Goal: Task Accomplishment & Management: Complete application form

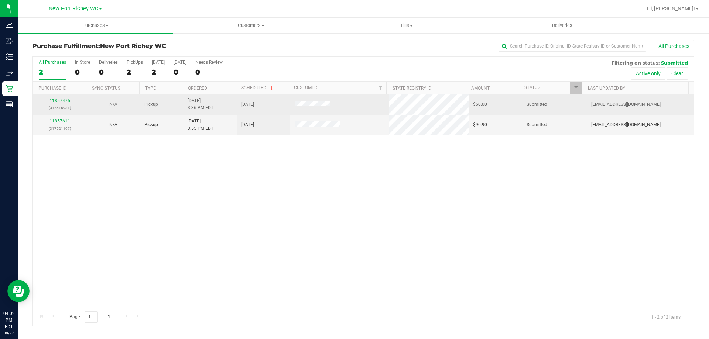
click at [61, 103] on div "11857475 (317516931)" at bounding box center [59, 104] width 45 height 14
click at [64, 98] on link "11857475" at bounding box center [59, 100] width 21 height 5
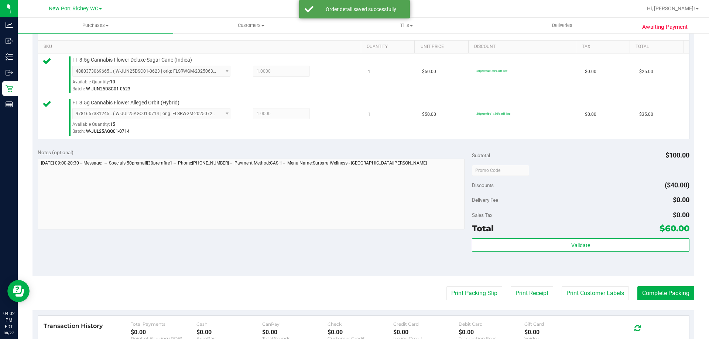
scroll to position [222, 0]
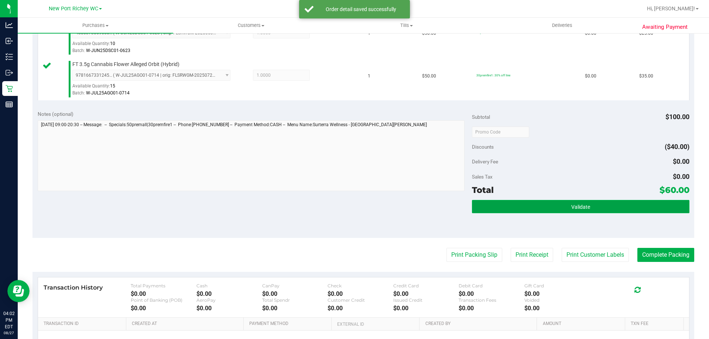
click at [494, 211] on button "Validate" at bounding box center [580, 206] width 217 height 13
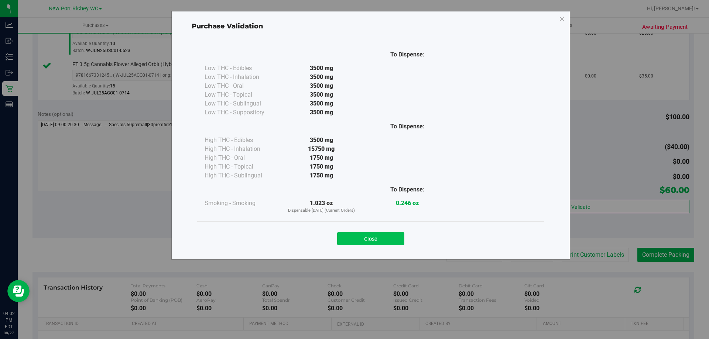
click at [360, 233] on button "Close" at bounding box center [370, 238] width 67 height 13
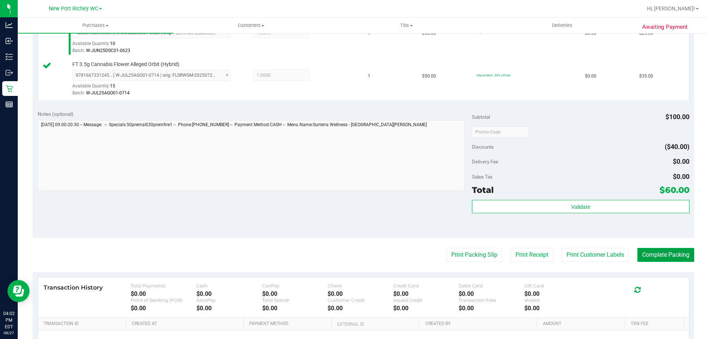
click at [652, 253] on button "Complete Packing" at bounding box center [665, 255] width 57 height 14
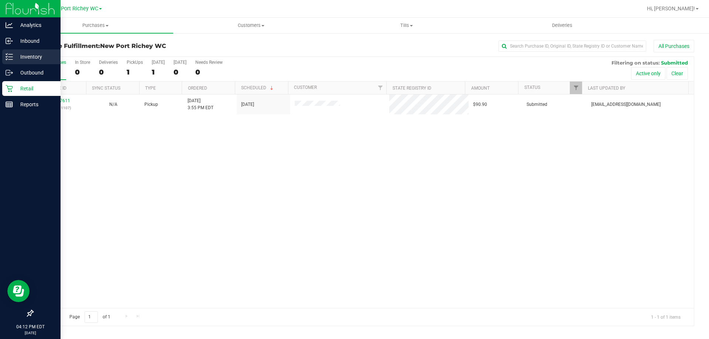
click at [15, 55] on p "Inventory" at bounding box center [35, 56] width 44 height 9
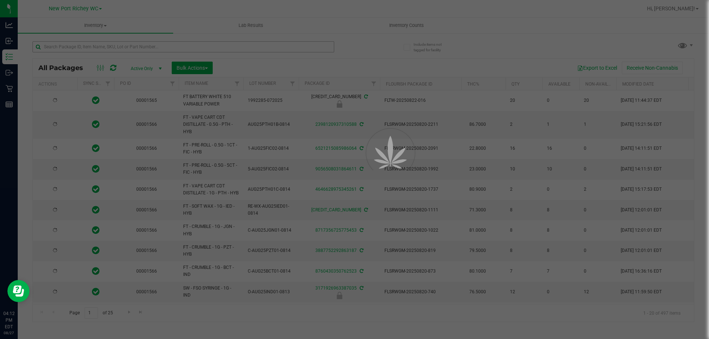
click at [130, 46] on div at bounding box center [354, 169] width 709 height 339
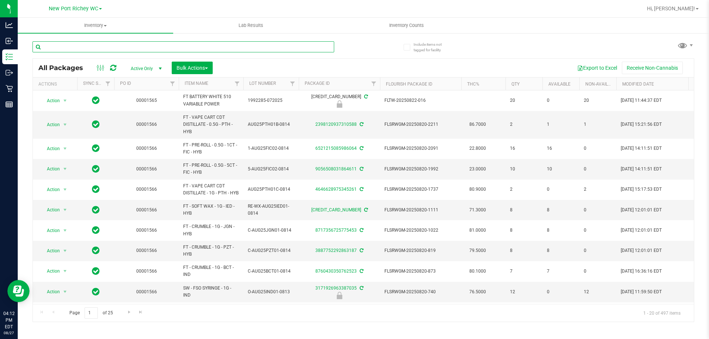
click at [130, 46] on input "text" at bounding box center [183, 46] width 302 height 11
type input "pbs"
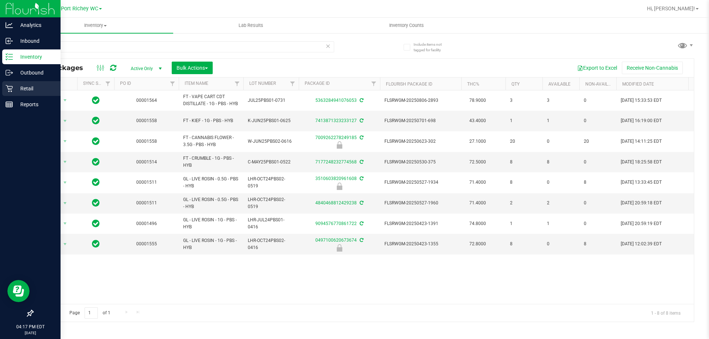
click at [12, 86] on icon at bounding box center [9, 88] width 7 height 7
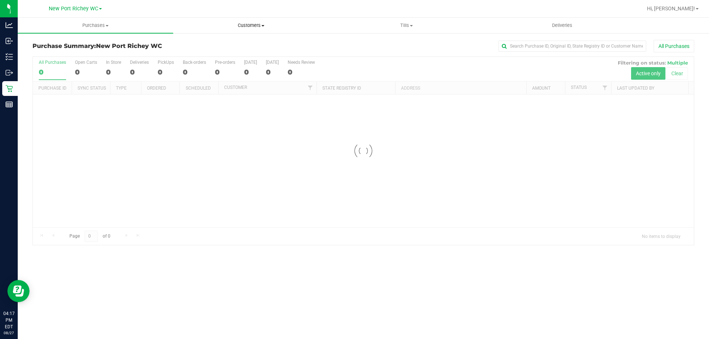
click at [246, 24] on span "Customers" at bounding box center [251, 25] width 155 height 7
click at [234, 52] on span "Add a new customer" at bounding box center [207, 53] width 69 height 6
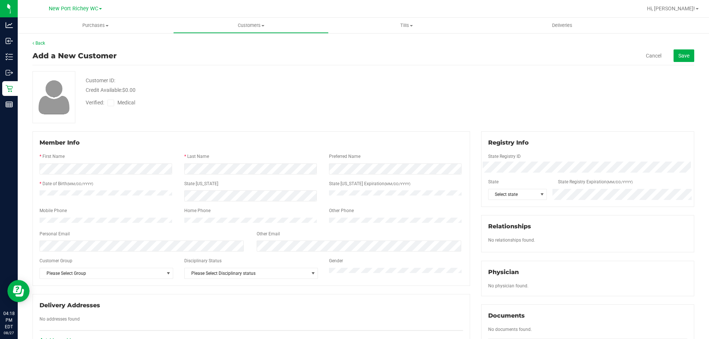
click at [213, 161] on div "* Last Name" at bounding box center [251, 157] width 145 height 8
click at [509, 198] on span "Select state" at bounding box center [512, 194] width 49 height 10
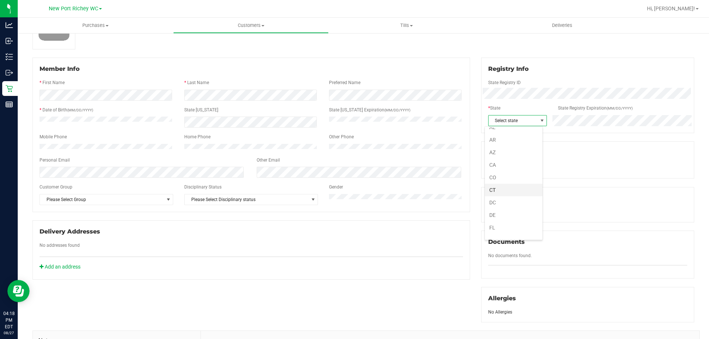
scroll to position [37, 0]
click at [503, 209] on li "FL" at bounding box center [514, 210] width 58 height 13
click at [88, 174] on form "Member Info * First Name * Last Name Preferred Name * Date of Birth (MM/DD/YYYY…" at bounding box center [252, 135] width 424 height 141
click at [99, 205] on span "Please Select Group" at bounding box center [102, 200] width 124 height 10
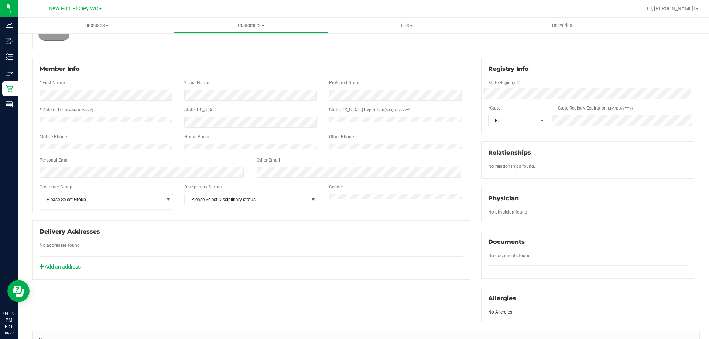
click at [151, 188] on div "Customer Group" at bounding box center [106, 188] width 145 height 8
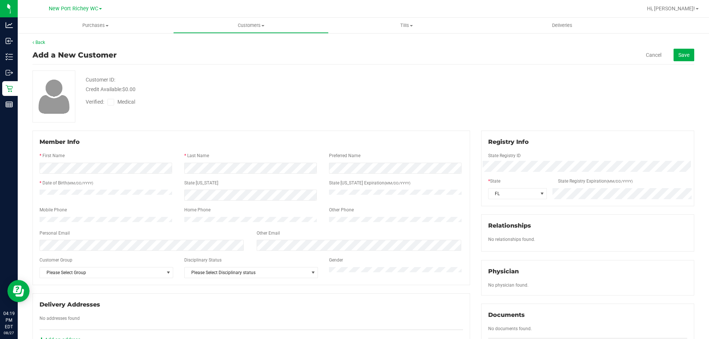
scroll to position [0, 0]
click at [115, 102] on label "Medical" at bounding box center [122, 103] width 31 height 8
click at [0, 0] on input "Medical" at bounding box center [0, 0] width 0 height 0
click at [679, 50] on button "Save" at bounding box center [683, 55] width 21 height 13
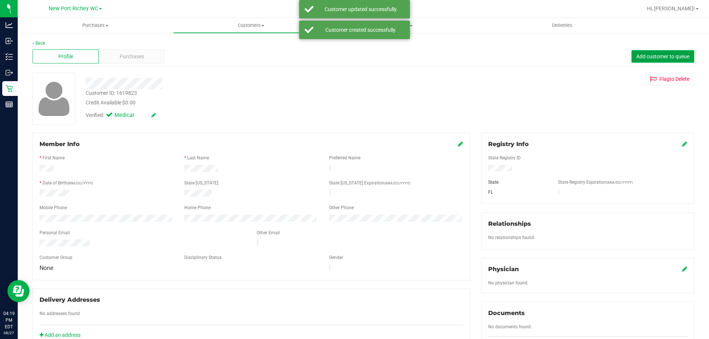
click at [646, 52] on button "Add customer to queue" at bounding box center [662, 56] width 63 height 13
